Goal: Check status: Check status

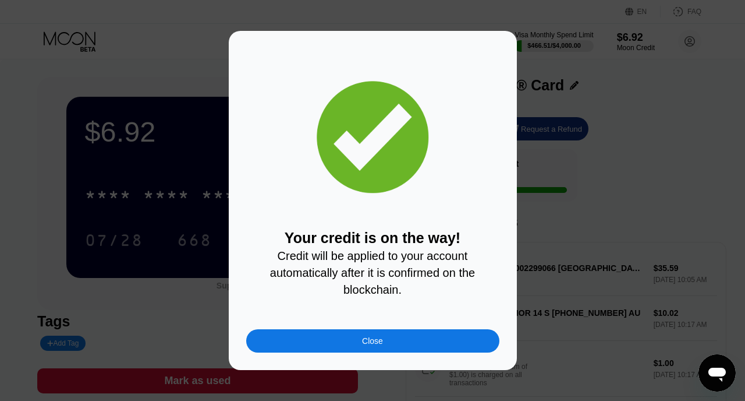
click at [425, 347] on div "Close" at bounding box center [372, 340] width 253 height 23
